Goal: Transaction & Acquisition: Purchase product/service

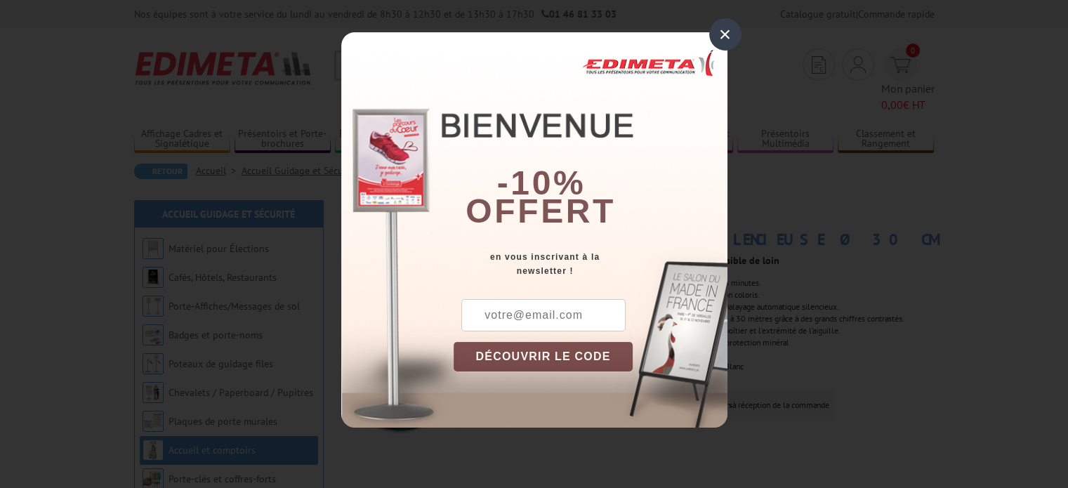
click at [727, 25] on div "×" at bounding box center [726, 34] width 32 height 32
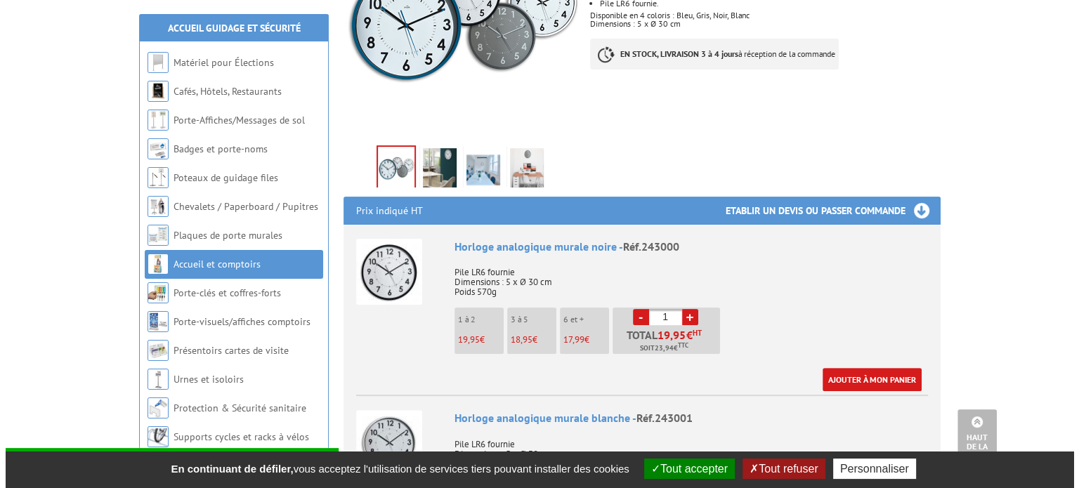
scroll to position [492, 0]
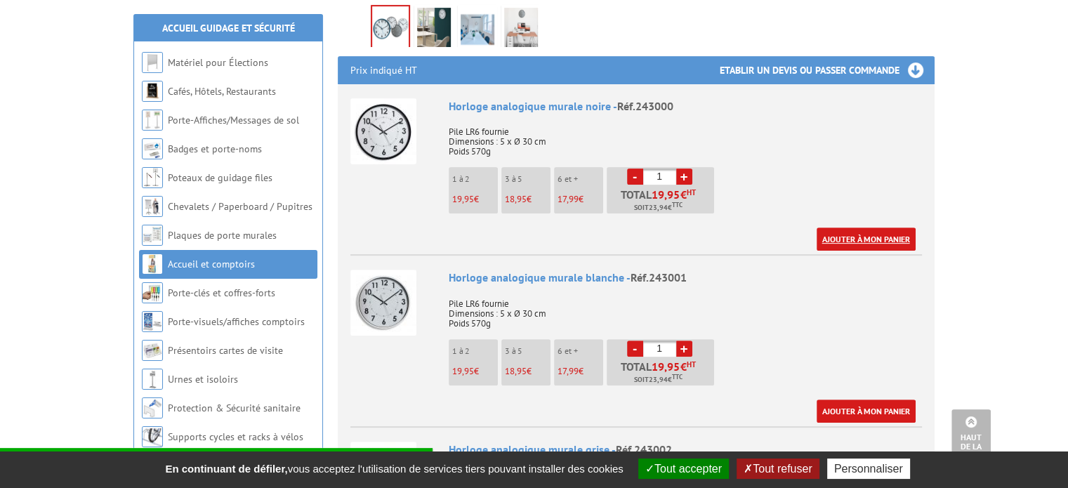
click at [848, 228] on link "Ajouter à mon panier" at bounding box center [866, 239] width 99 height 23
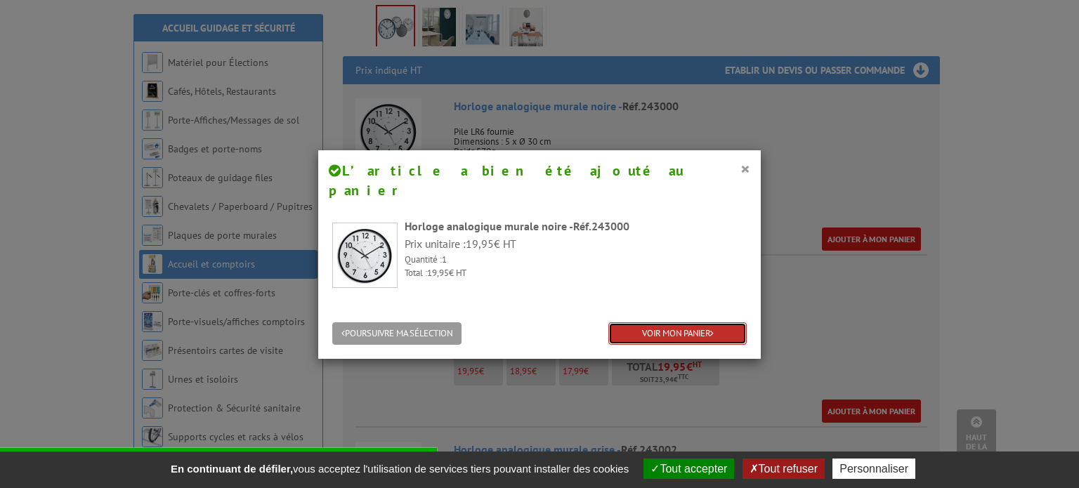
click at [667, 322] on link "VOIR MON PANIER" at bounding box center [677, 333] width 138 height 23
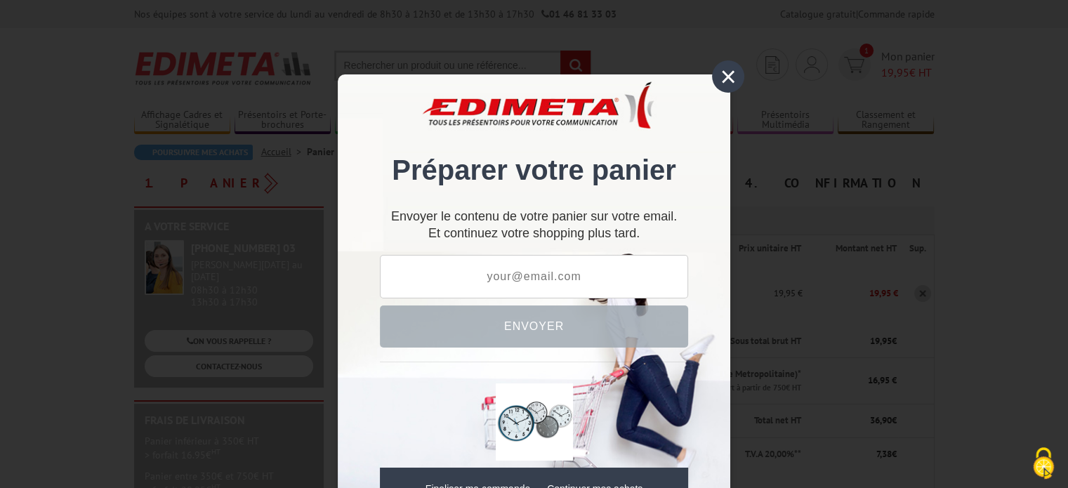
click at [722, 72] on div "×" at bounding box center [728, 76] width 32 height 32
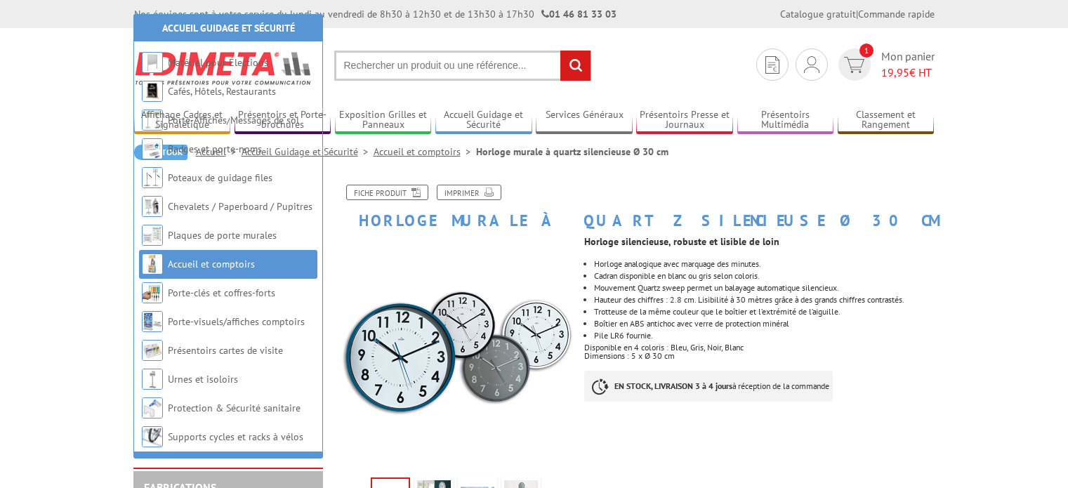
scroll to position [492, 0]
